Goal: Check status: Check status

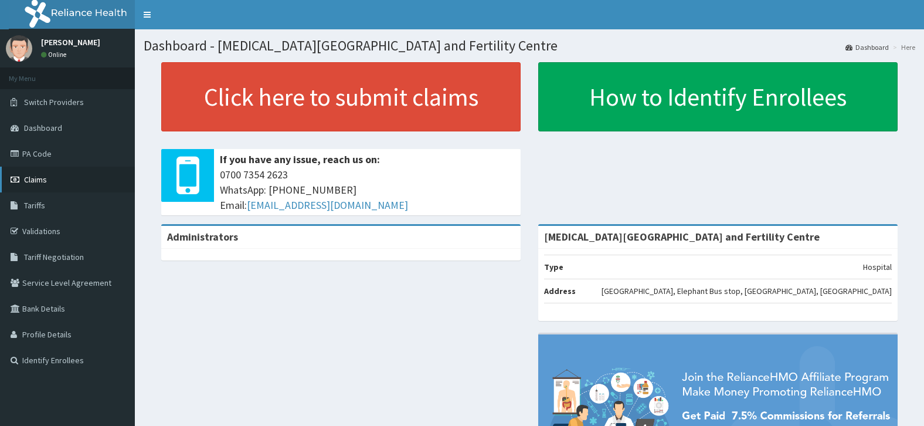
click at [52, 179] on link "Claims" at bounding box center [67, 180] width 135 height 26
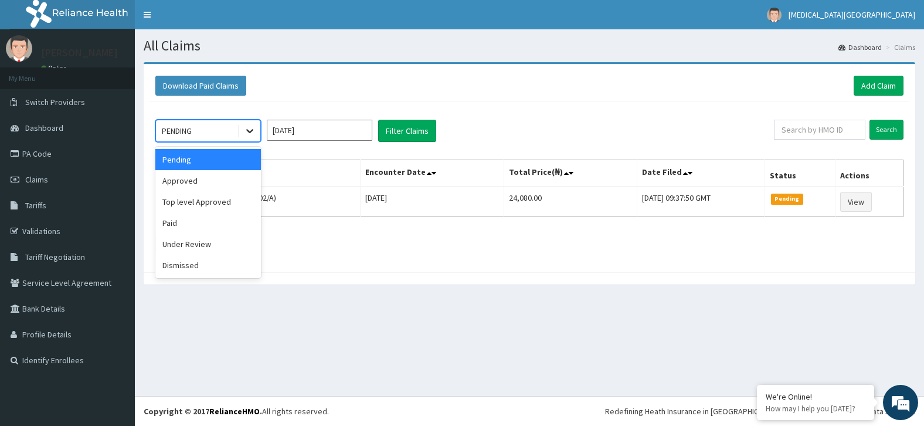
click at [255, 133] on icon at bounding box center [250, 131] width 12 height 12
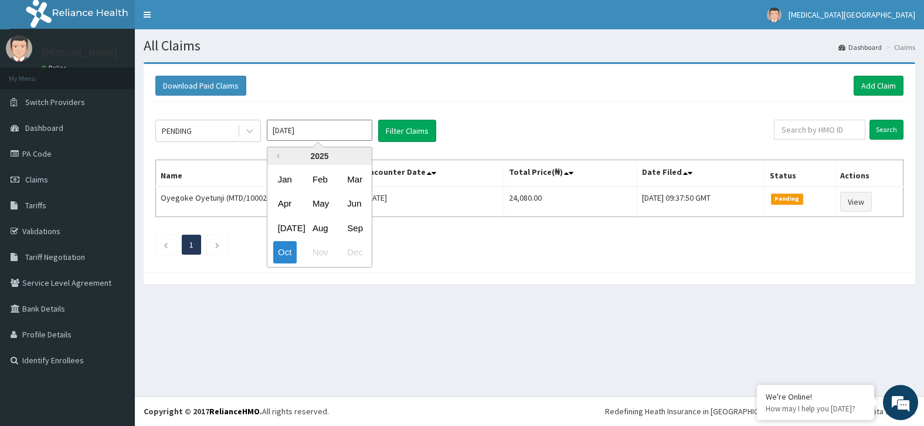
click at [308, 130] on input "[DATE]" at bounding box center [320, 130] width 106 height 21
click at [360, 230] on div "Sep" at bounding box center [354, 228] width 23 height 22
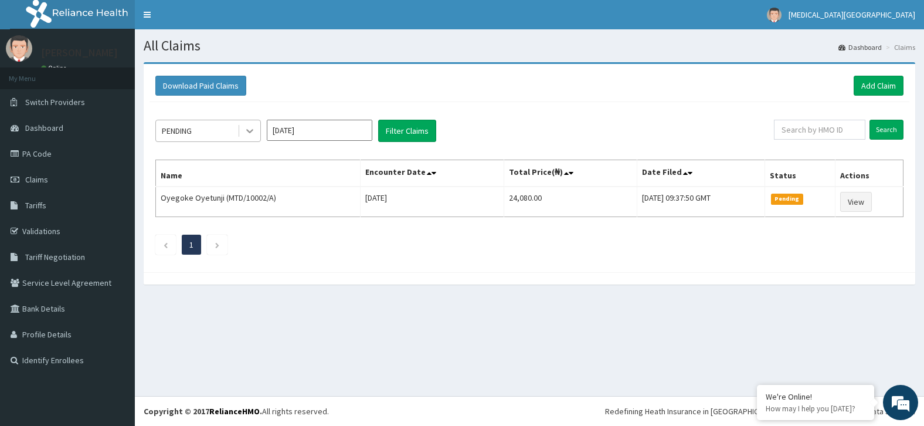
click at [250, 133] on icon at bounding box center [249, 132] width 7 height 4
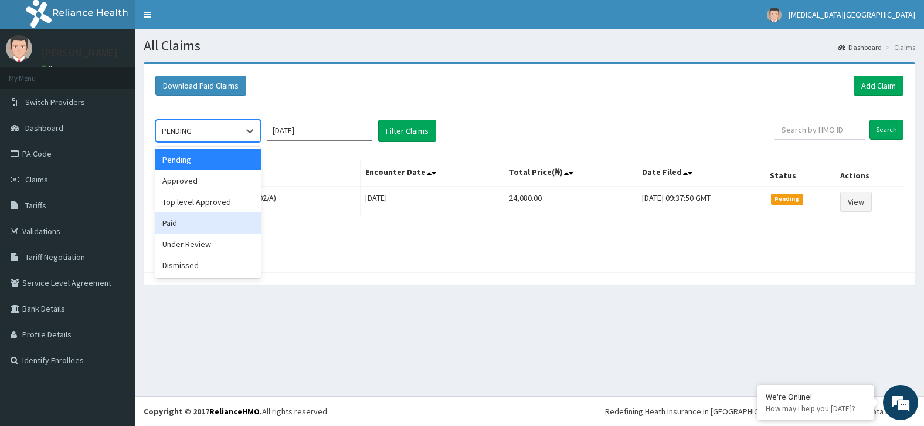
click at [214, 226] on div "Paid" at bounding box center [208, 222] width 106 height 21
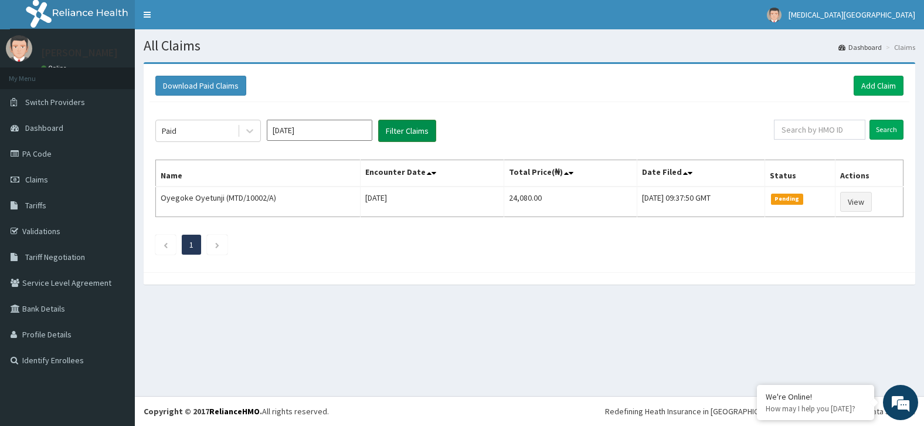
click at [403, 130] on button "Filter Claims" at bounding box center [407, 131] width 58 height 22
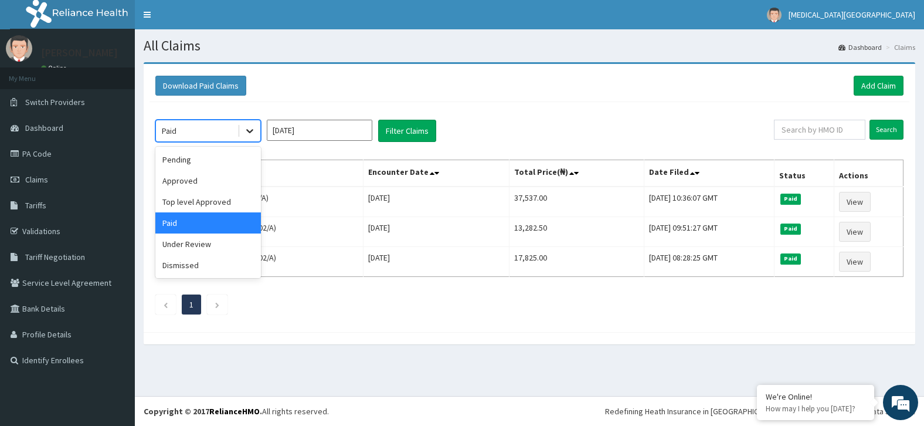
click at [249, 133] on icon at bounding box center [250, 131] width 12 height 12
click at [218, 183] on div "Approved" at bounding box center [208, 180] width 106 height 21
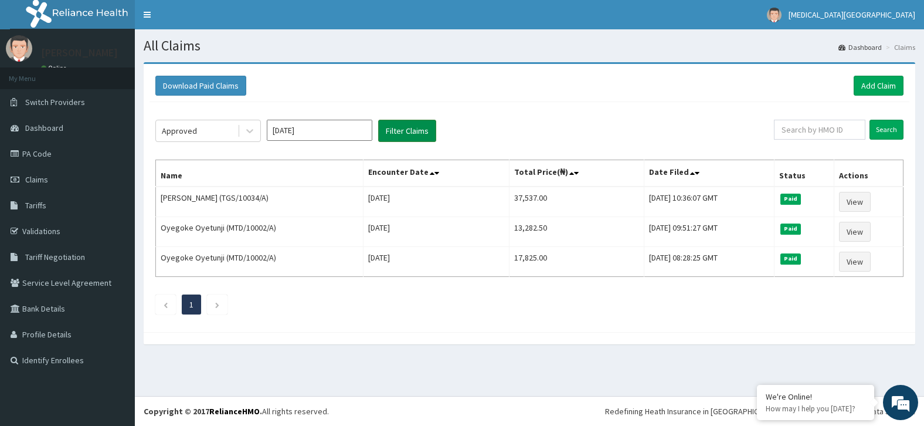
click at [401, 129] on button "Filter Claims" at bounding box center [407, 131] width 58 height 22
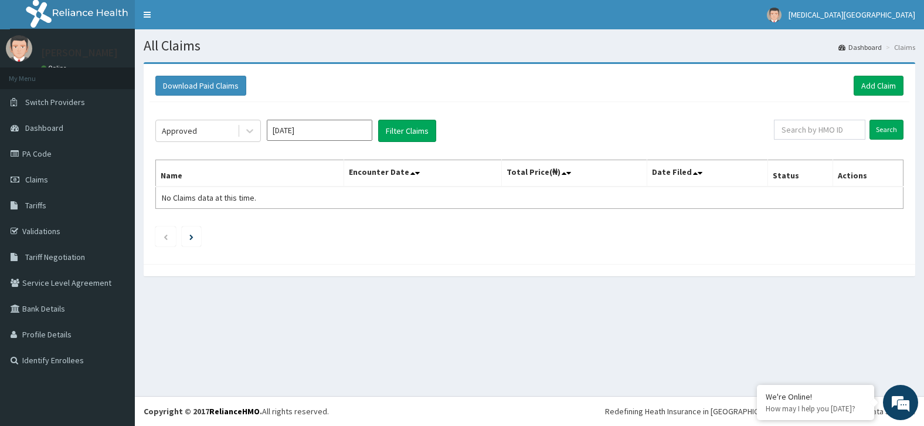
click at [342, 130] on input "[DATE]" at bounding box center [320, 130] width 106 height 21
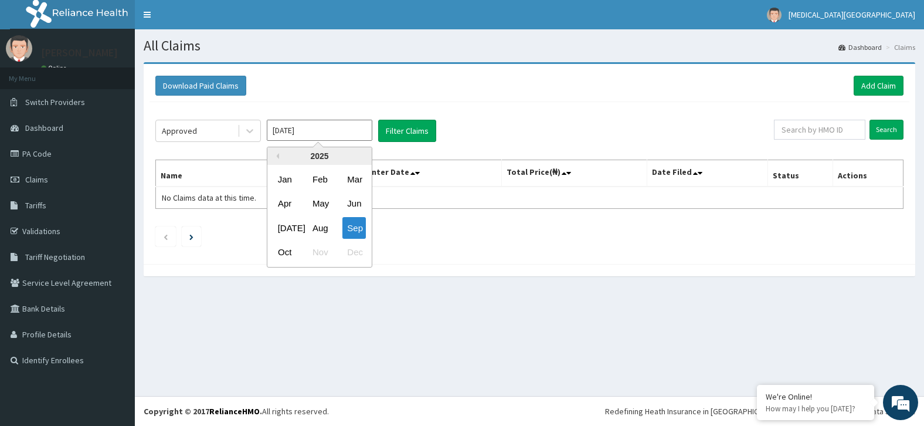
click at [342, 130] on input "[DATE]" at bounding box center [320, 130] width 106 height 21
click at [289, 252] on div "Oct" at bounding box center [284, 253] width 23 height 22
type input "[DATE]"
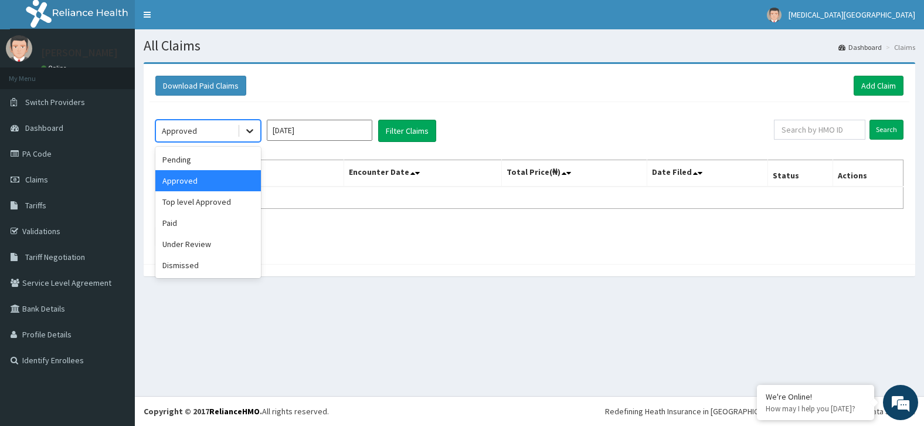
click at [252, 128] on icon at bounding box center [250, 131] width 12 height 12
click at [202, 218] on div "Paid" at bounding box center [208, 222] width 106 height 21
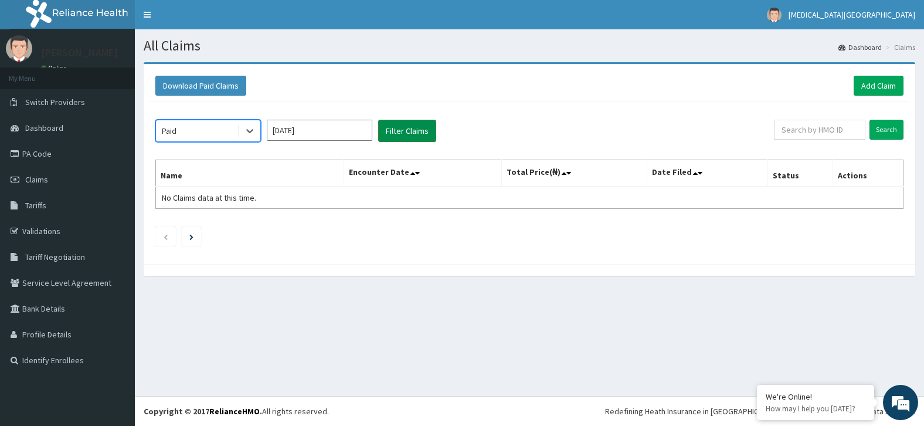
click at [394, 132] on button "Filter Claims" at bounding box center [407, 131] width 58 height 22
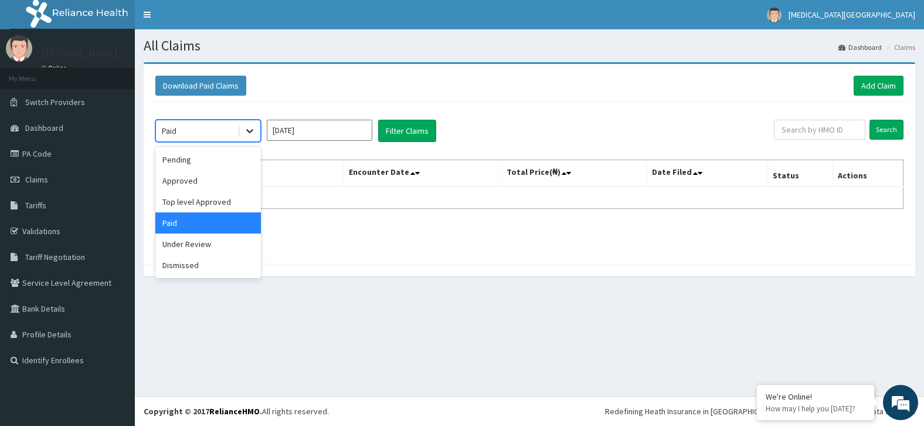
click at [249, 130] on icon at bounding box center [250, 131] width 12 height 12
click at [216, 161] on div "Pending" at bounding box center [208, 159] width 106 height 21
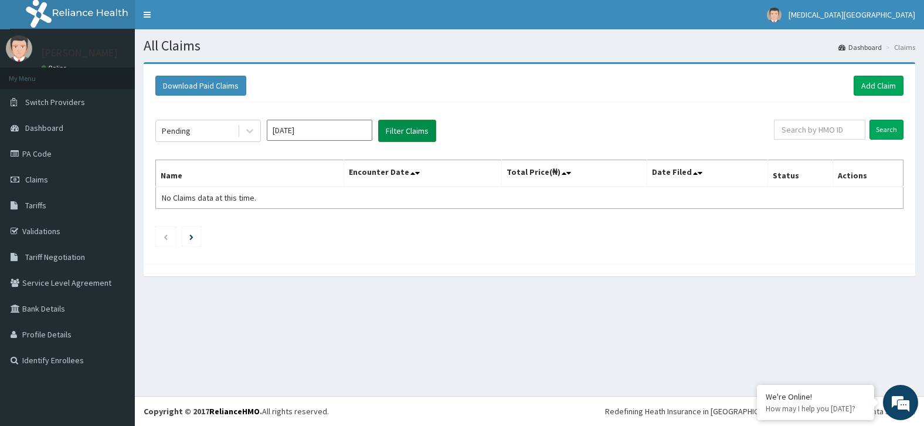
click at [401, 131] on button "Filter Claims" at bounding box center [407, 131] width 58 height 22
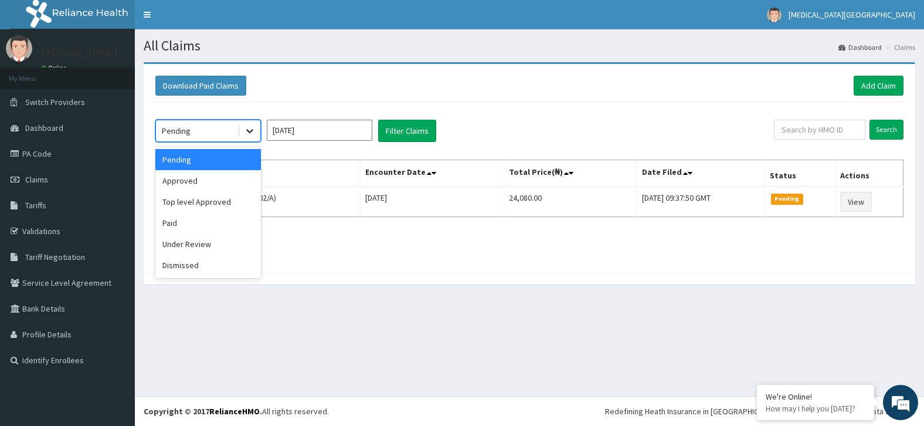
click at [249, 131] on icon at bounding box center [249, 132] width 7 height 4
click at [212, 246] on div "Under Review" at bounding box center [208, 243] width 106 height 21
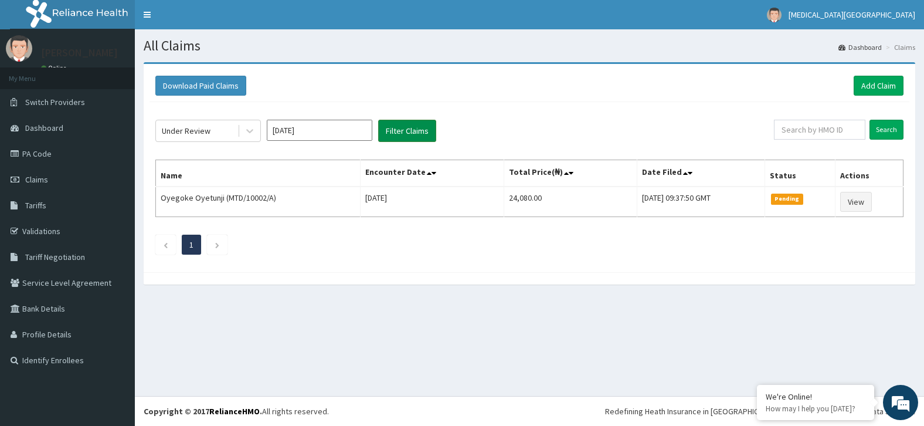
click at [408, 126] on button "Filter Claims" at bounding box center [407, 131] width 58 height 22
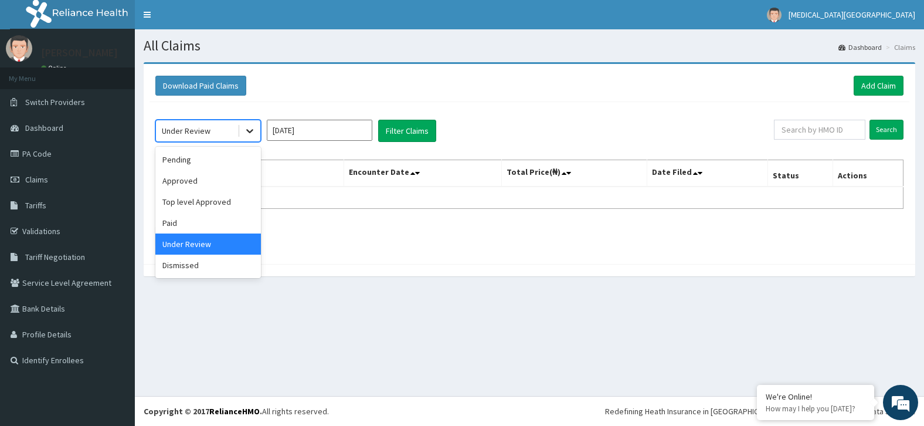
click at [250, 130] on icon at bounding box center [250, 131] width 12 height 12
click at [231, 183] on div "Approved" at bounding box center [208, 180] width 106 height 21
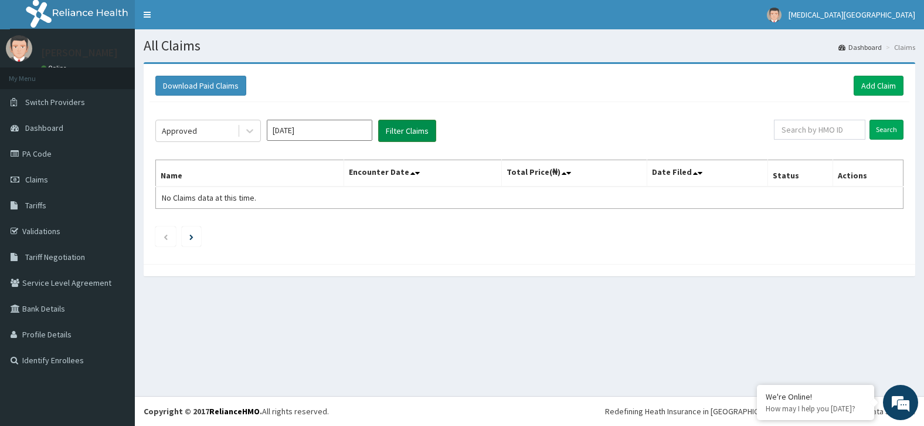
click at [394, 133] on button "Filter Claims" at bounding box center [407, 131] width 58 height 22
click at [250, 133] on icon at bounding box center [249, 132] width 7 height 4
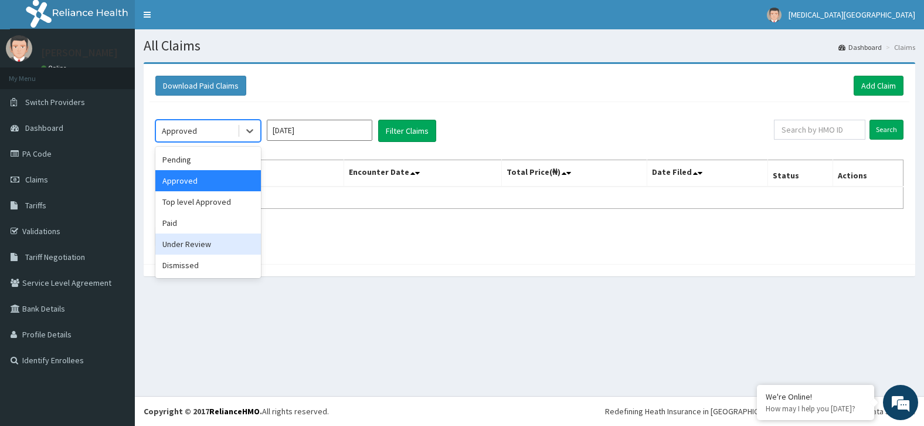
click at [196, 242] on div "Under Review" at bounding box center [208, 243] width 106 height 21
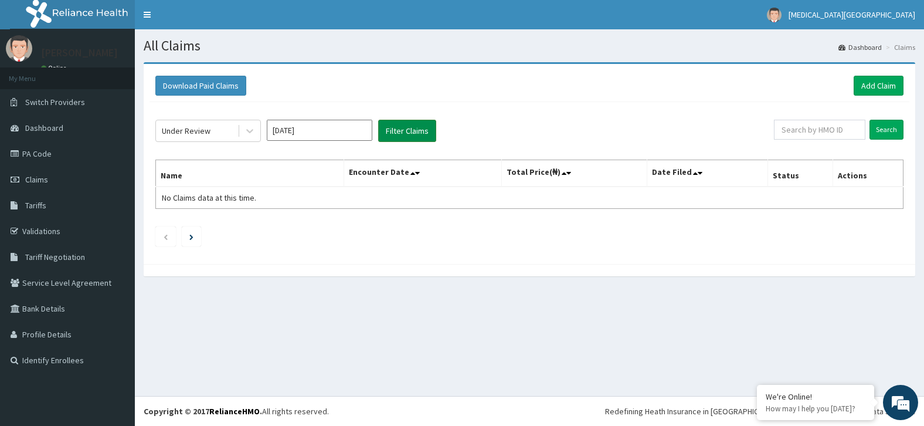
click at [412, 130] on button "Filter Claims" at bounding box center [407, 131] width 58 height 22
